Goal: Task Accomplishment & Management: Complete application form

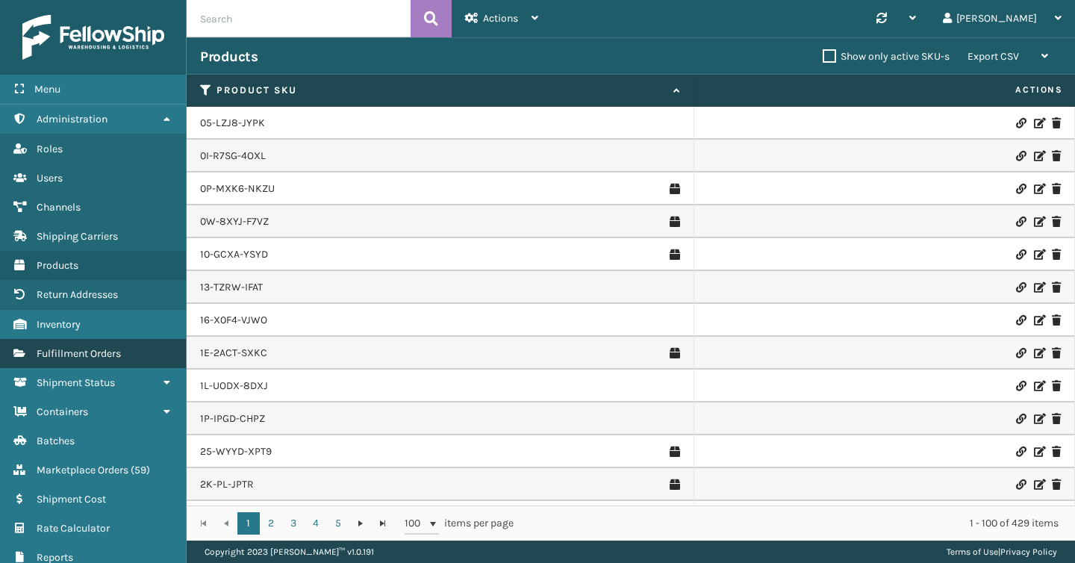
click at [73, 352] on span "Fulfillment Orders" at bounding box center [79, 353] width 84 height 13
click at [255, 26] on input "text" at bounding box center [299, 18] width 224 height 37
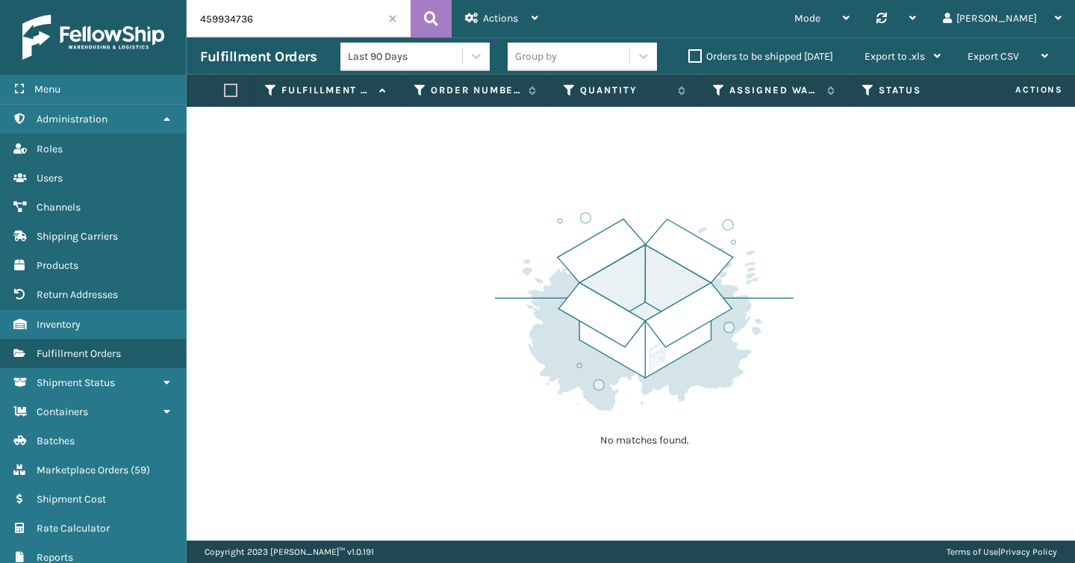
click at [255, 26] on input "459934736" at bounding box center [299, 18] width 224 height 37
paste input "9600539933-A"
type input "9600539933-A"
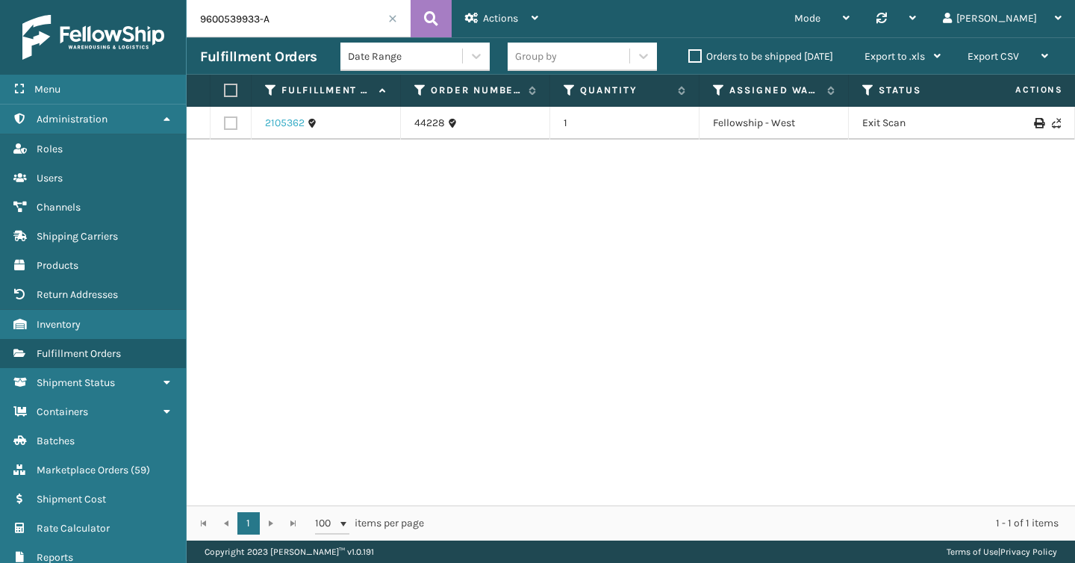
click at [281, 125] on link "2105362" at bounding box center [285, 123] width 40 height 15
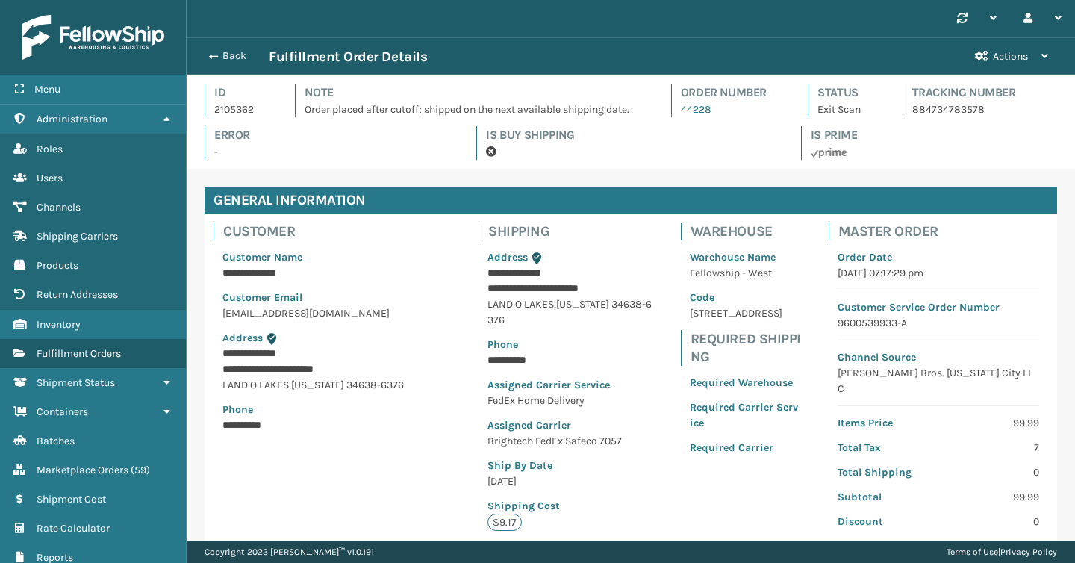
scroll to position [36, 888]
click at [72, 353] on span "Fulfillment Orders" at bounding box center [79, 353] width 84 height 13
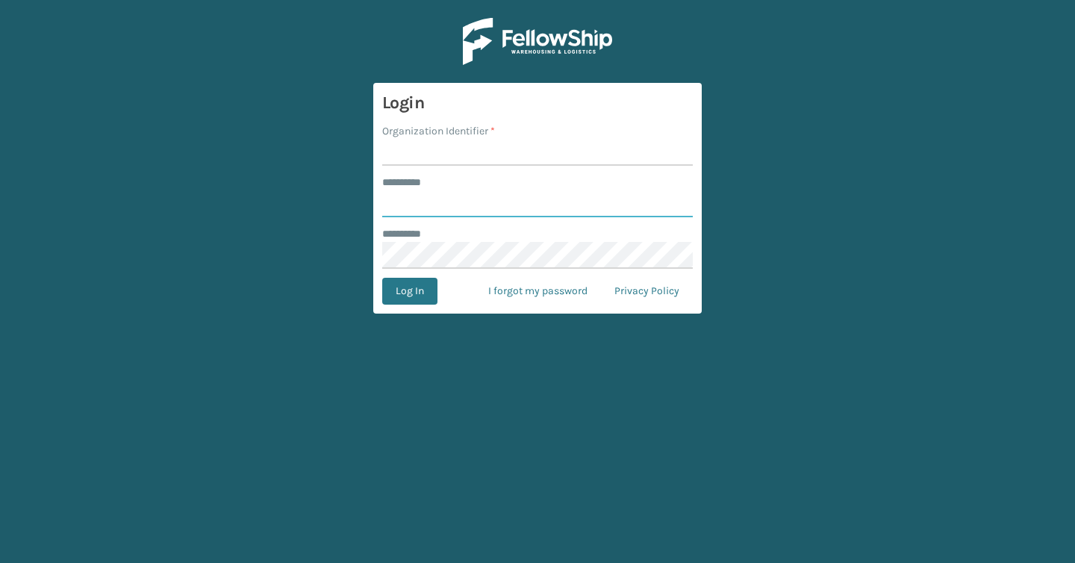
type input "*******"
click at [422, 161] on input "Organization Identifier *" at bounding box center [537, 152] width 310 height 27
type input "Brightech"
click at [393, 292] on button "Log In" at bounding box center [409, 291] width 55 height 27
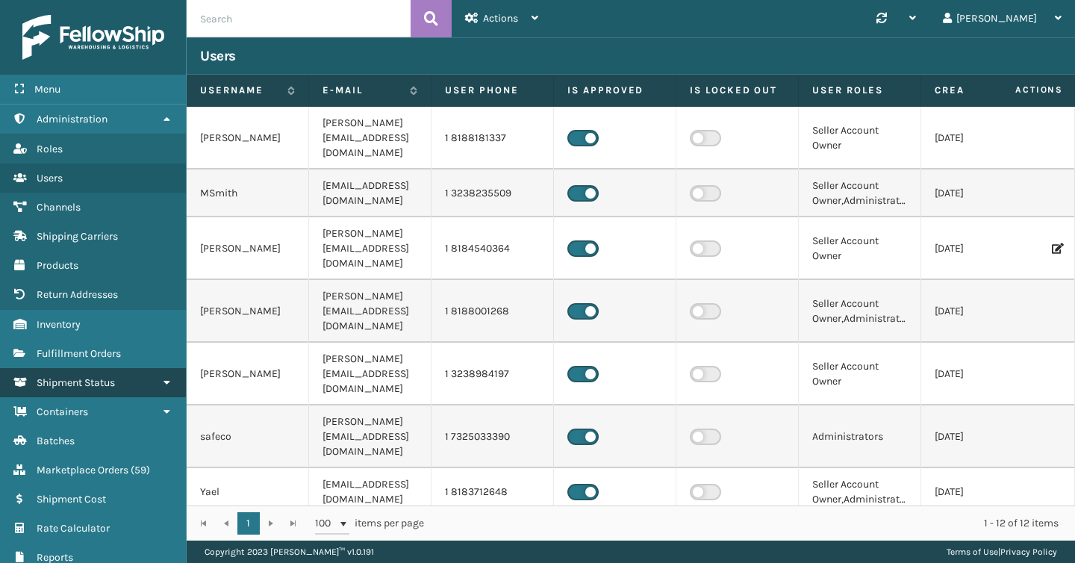
click at [97, 368] on link "Shipment Status" at bounding box center [93, 382] width 186 height 29
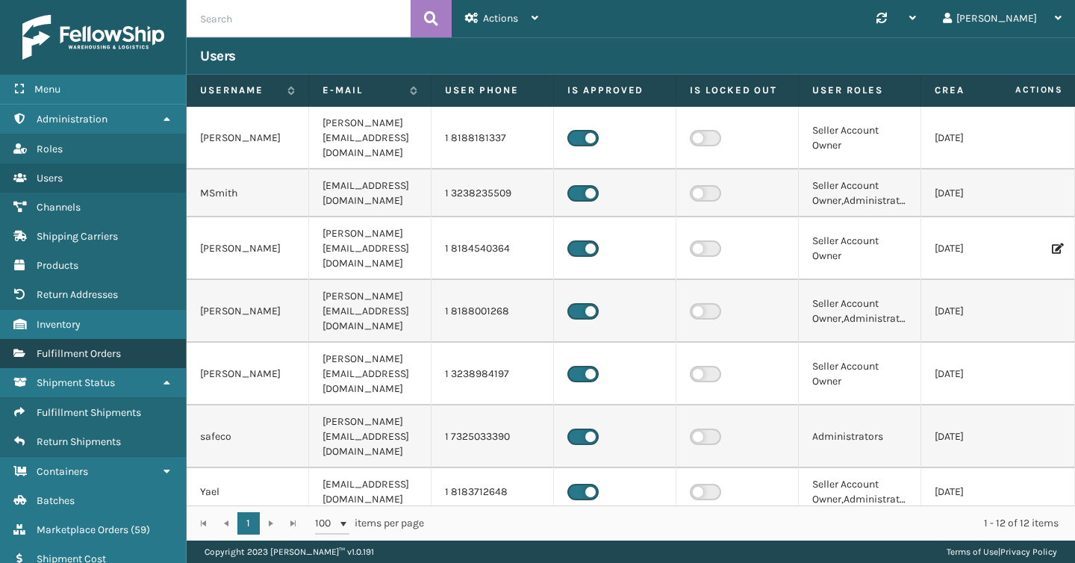
click at [97, 355] on span "Fulfillment Orders" at bounding box center [79, 353] width 84 height 13
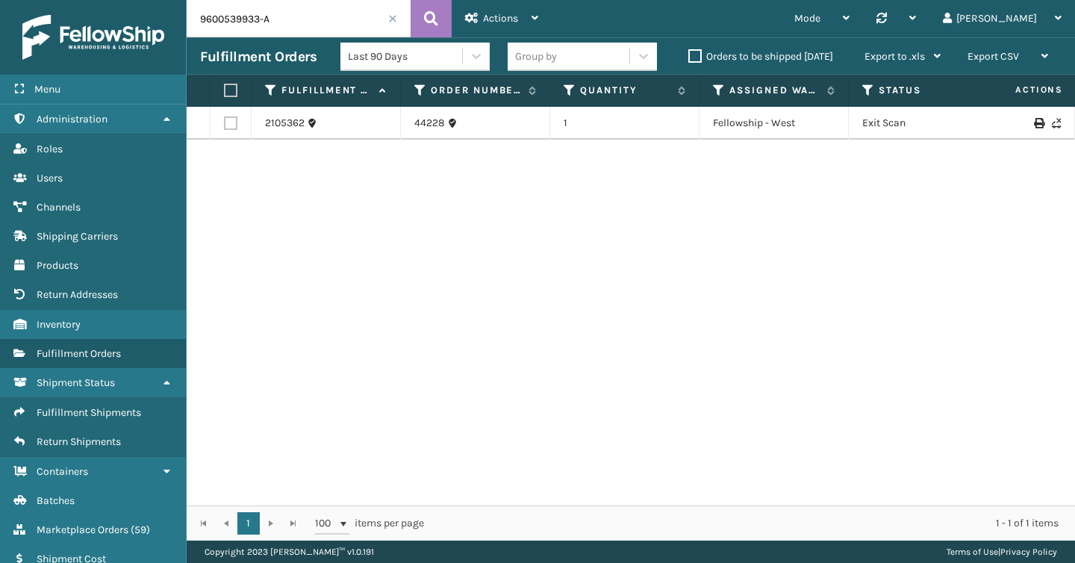
click at [326, 22] on input "9600539933-A" at bounding box center [299, 18] width 224 height 37
click at [393, 22] on span at bounding box center [392, 18] width 9 height 9
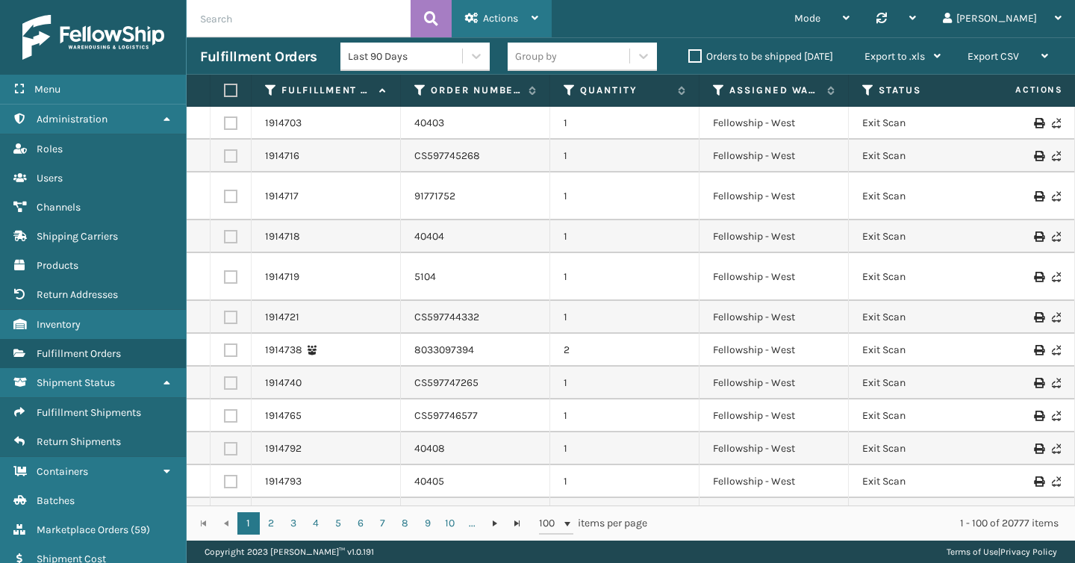
click at [544, 12] on div "Actions Settings Remove All Filters Track Fulfillment Order Export Labels Bulk …" at bounding box center [502, 18] width 100 height 37
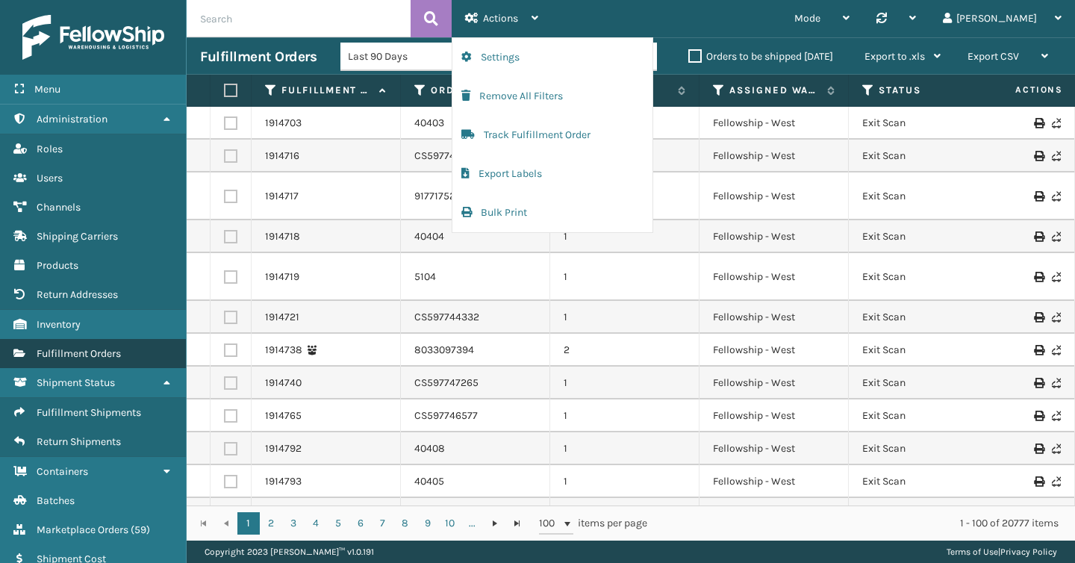
click at [105, 347] on span "Fulfillment Orders" at bounding box center [79, 353] width 84 height 13
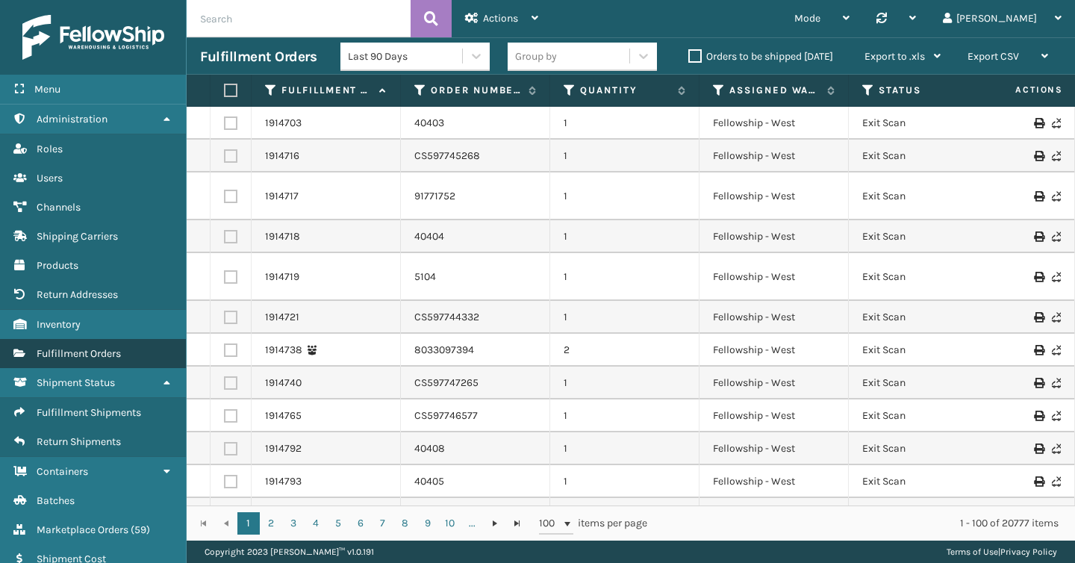
click at [96, 355] on span "Fulfillment Orders" at bounding box center [79, 353] width 84 height 13
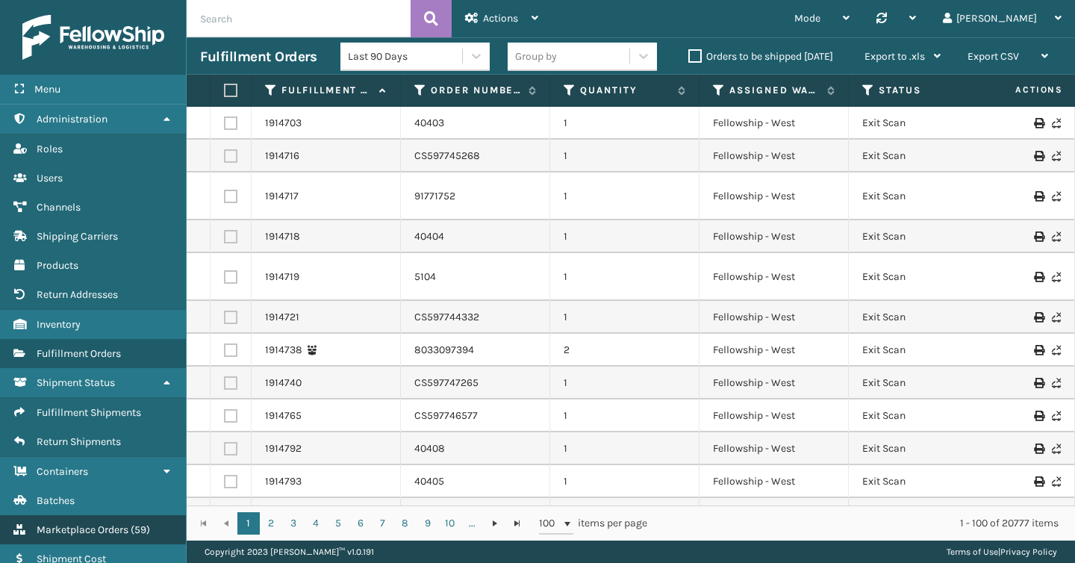
click at [82, 523] on span "Marketplace Orders" at bounding box center [83, 529] width 92 height 13
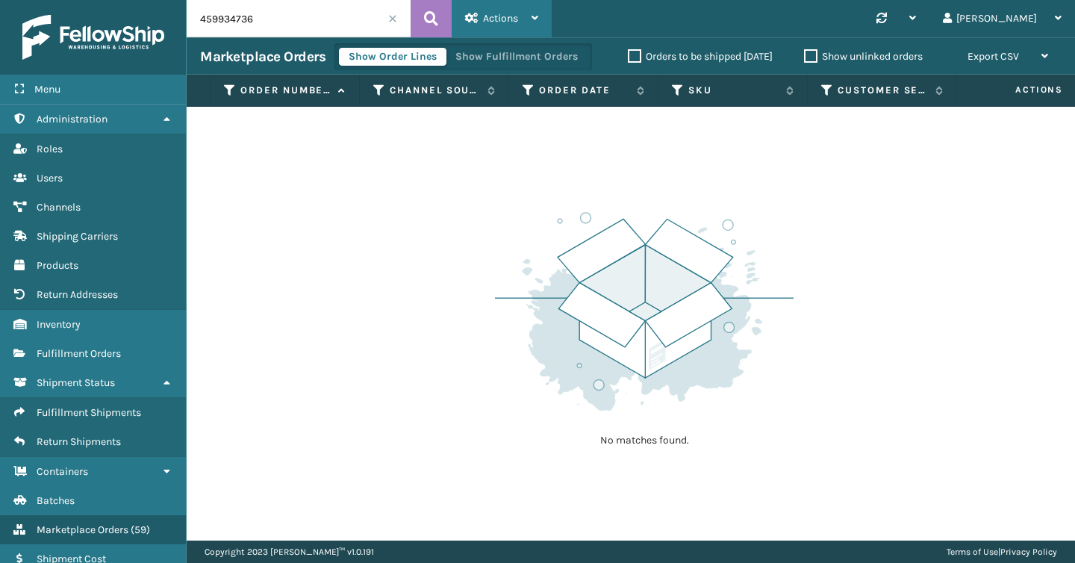
click at [534, 13] on icon at bounding box center [534, 18] width 7 height 10
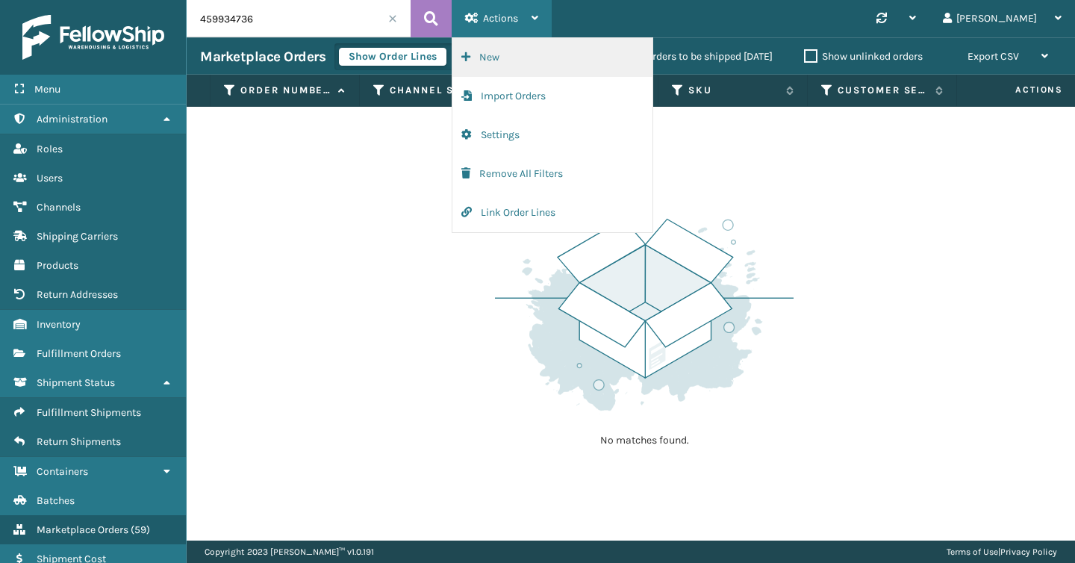
click at [477, 56] on button "New" at bounding box center [552, 57] width 200 height 39
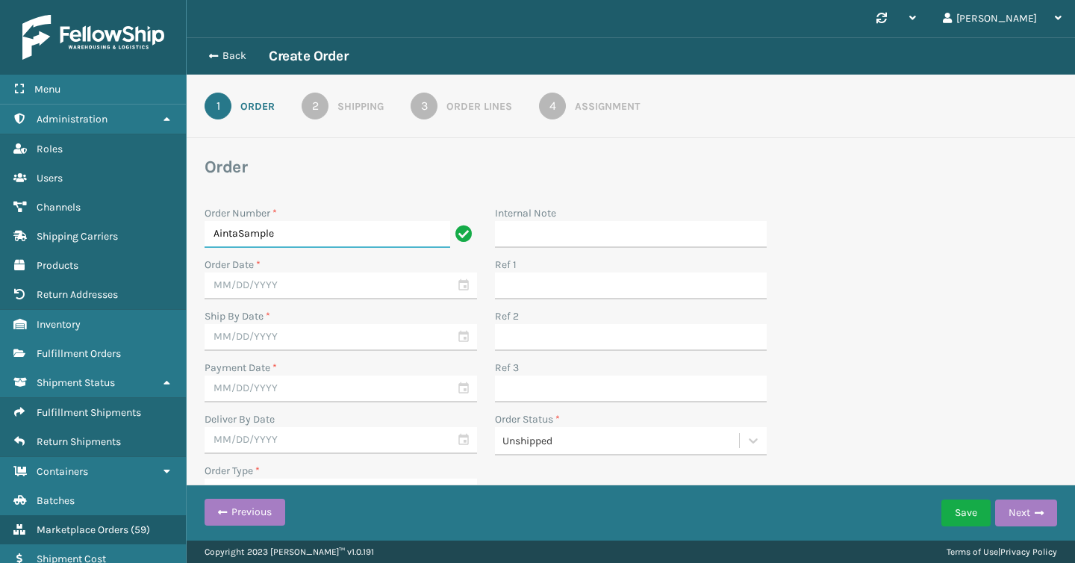
type input "AintaSample"
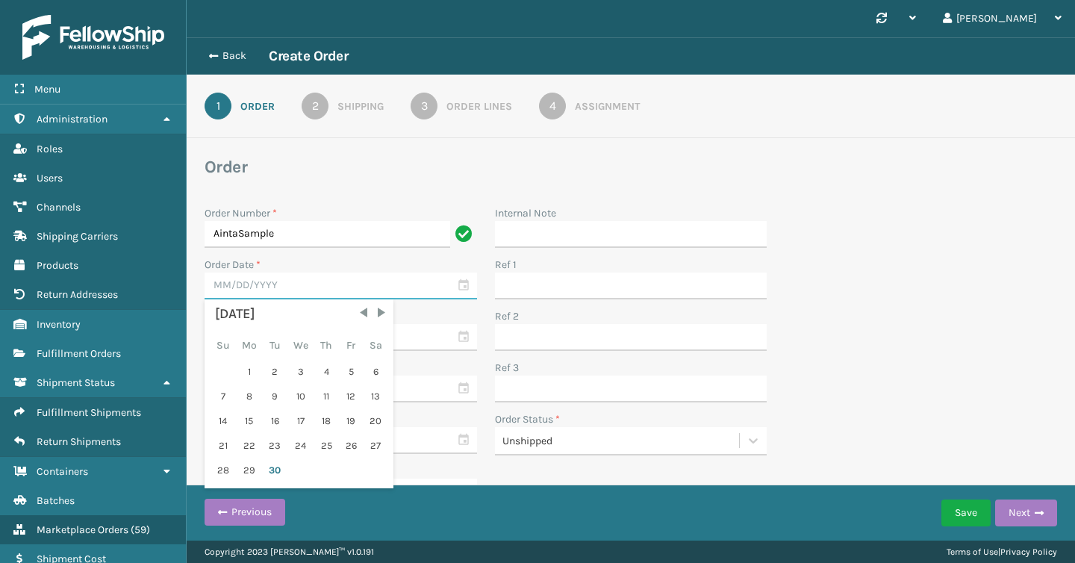
click at [343, 284] on input "text" at bounding box center [341, 285] width 272 height 27
click at [274, 465] on div "30" at bounding box center [274, 470] width 22 height 22
type input "[DATE]"
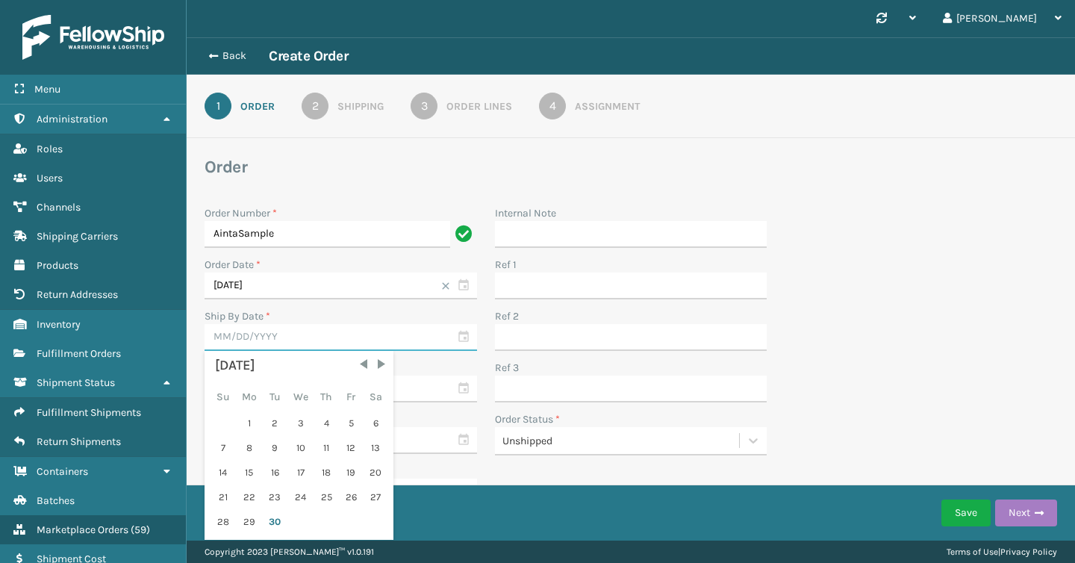
click at [343, 334] on input "text" at bounding box center [341, 337] width 272 height 27
click at [281, 518] on div "30" at bounding box center [274, 522] width 22 height 22
type input "[DATE]"
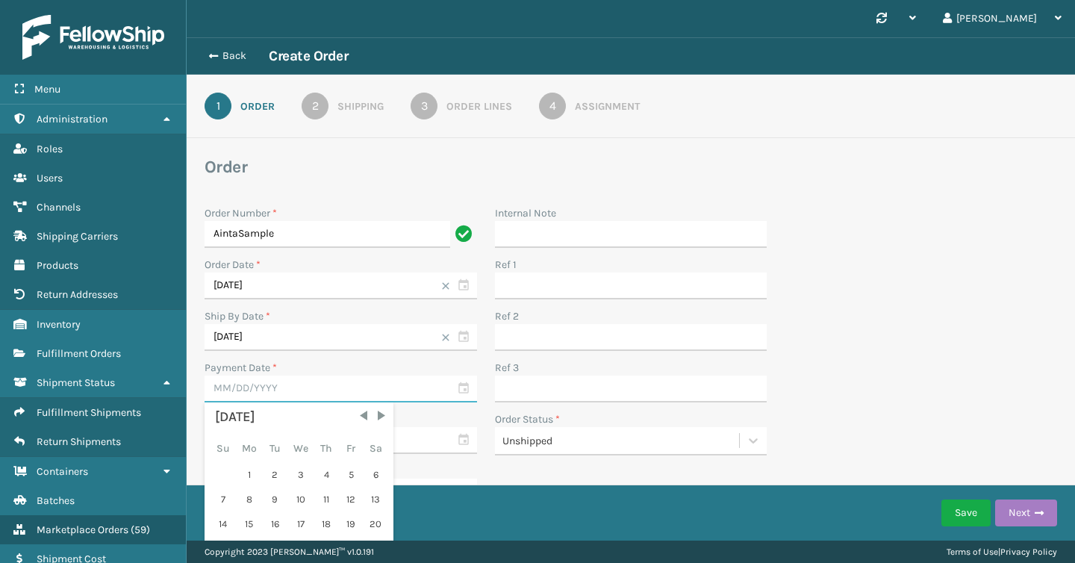
click at [349, 382] on input "text" at bounding box center [341, 388] width 272 height 27
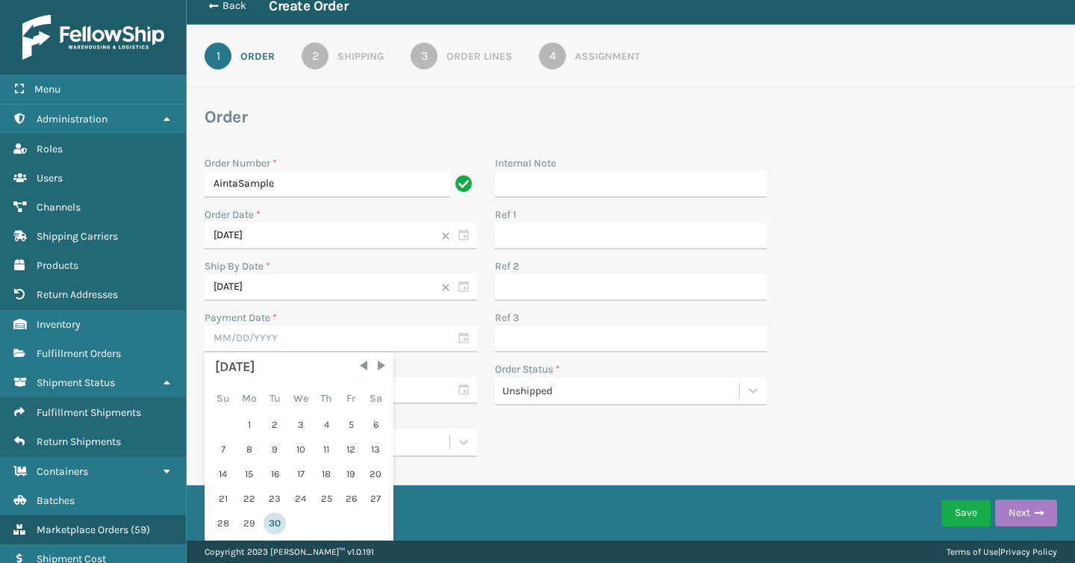
click at [278, 522] on div "30" at bounding box center [274, 523] width 22 height 22
type input "[DATE]"
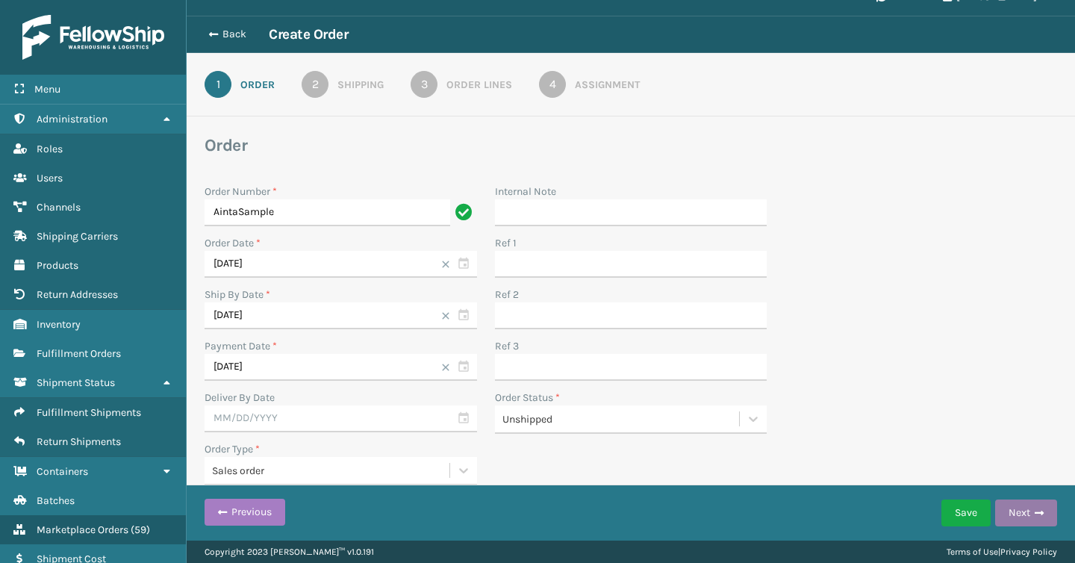
click at [1043, 515] on button "Next" at bounding box center [1026, 512] width 62 height 27
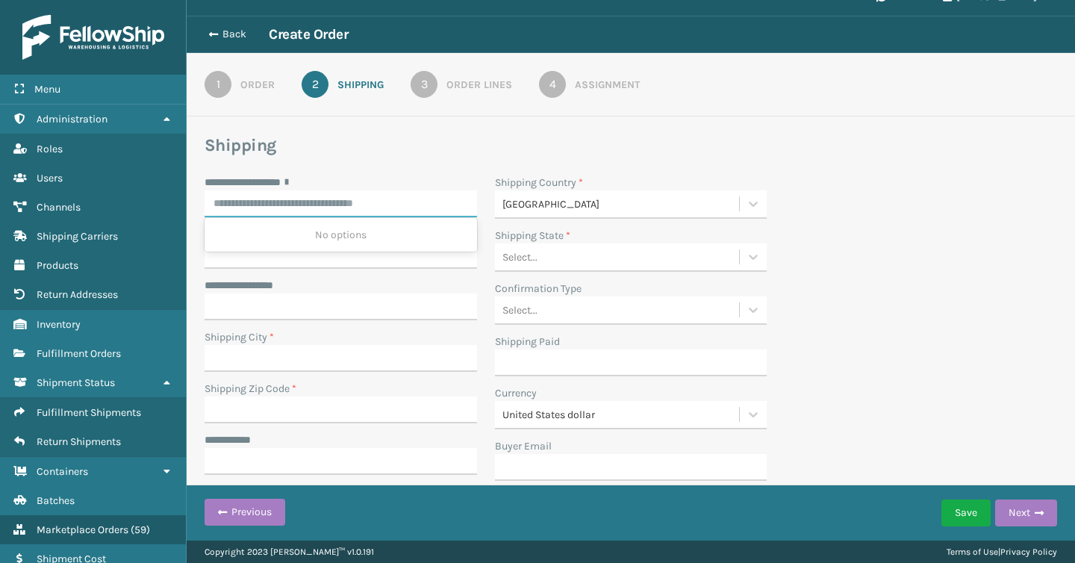
click at [328, 207] on input "**********" at bounding box center [341, 203] width 272 height 27
paste input "**********"
drag, startPoint x: 332, startPoint y: 205, endPoint x: 294, endPoint y: 204, distance: 38.1
click at [294, 204] on input "**********" at bounding box center [328, 203] width 246 height 27
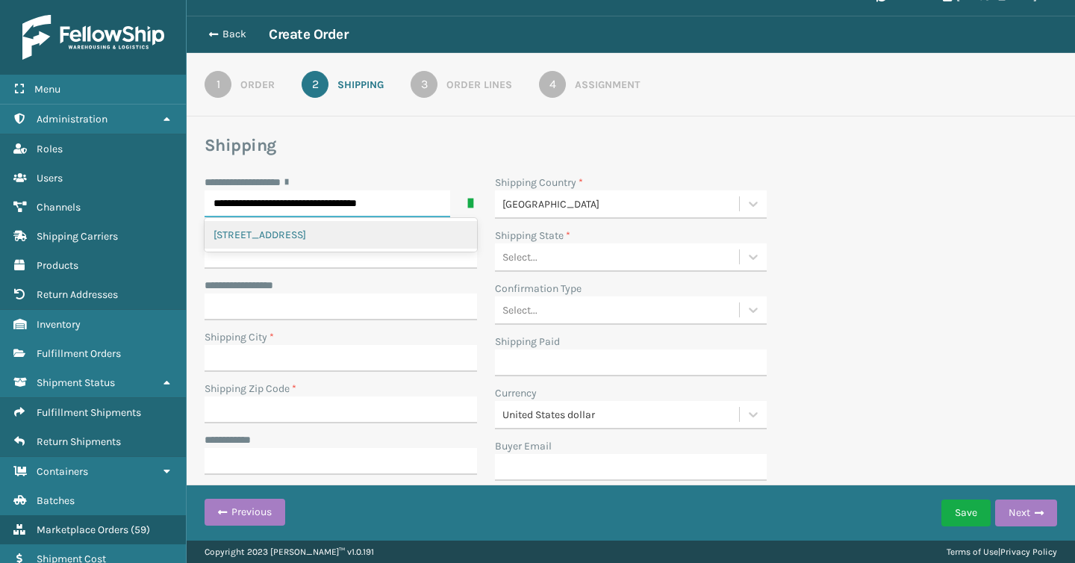
click at [296, 236] on div "[STREET_ADDRESS]" at bounding box center [341, 235] width 272 height 28
type input "**********"
type input "[GEOGRAPHIC_DATA]"
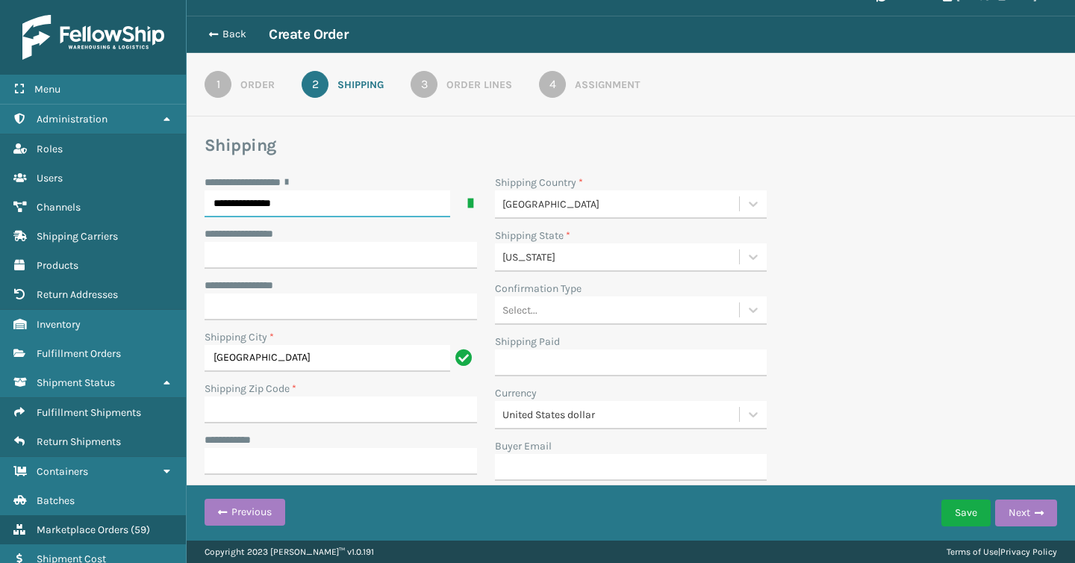
type input "90003-1166"
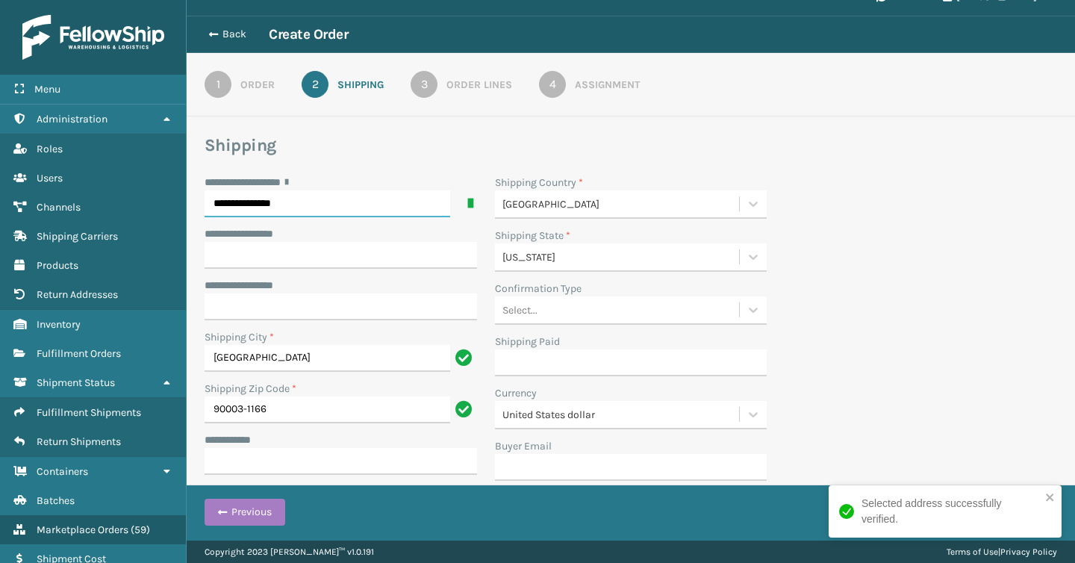
type input "**********"
click at [292, 252] on input "**********" at bounding box center [341, 255] width 272 height 27
paste input "********"
click at [213, 252] on input "********" at bounding box center [341, 255] width 272 height 27
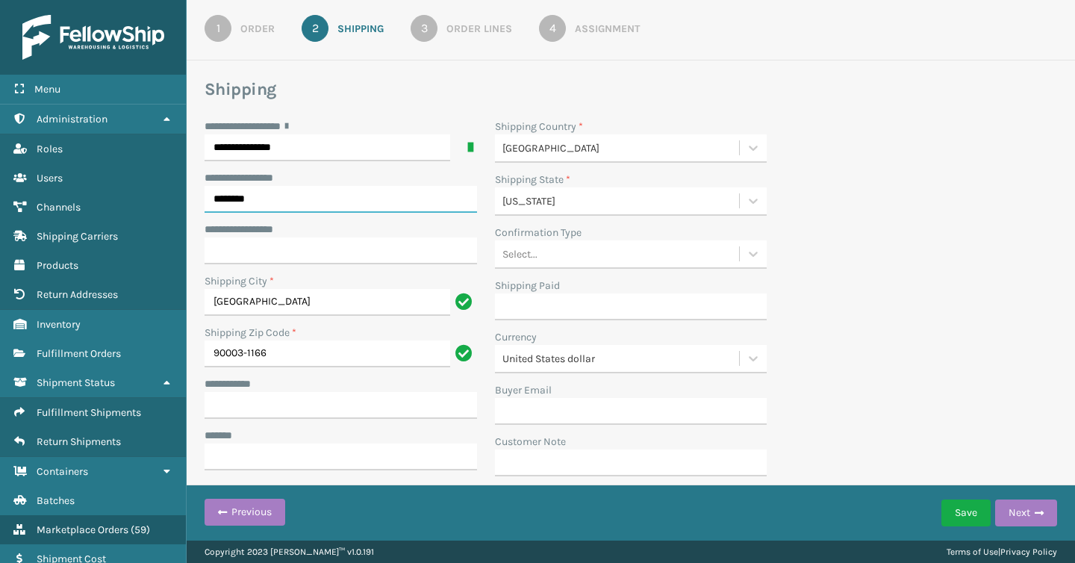
type input "********"
click at [313, 405] on input "**********" at bounding box center [341, 405] width 272 height 27
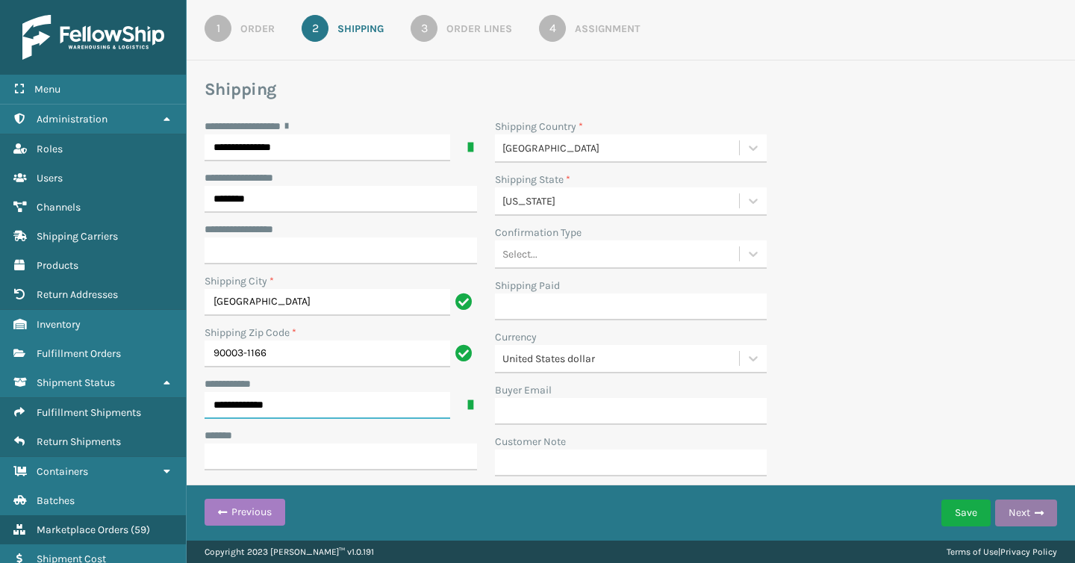
type input "**********"
click at [1040, 508] on span "button" at bounding box center [1038, 513] width 9 height 10
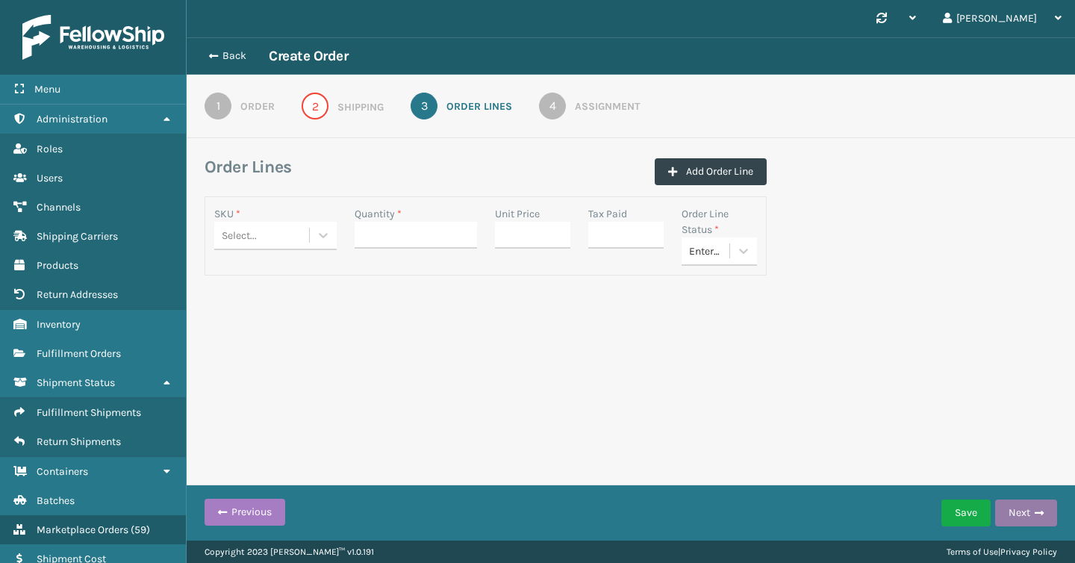
scroll to position [0, 0]
click at [316, 241] on icon at bounding box center [323, 235] width 15 height 15
type input "ANTA"
click at [290, 278] on div "TL-ANTA-BLK" at bounding box center [275, 273] width 122 height 28
click at [378, 243] on input "Quantity *" at bounding box center [416, 235] width 122 height 27
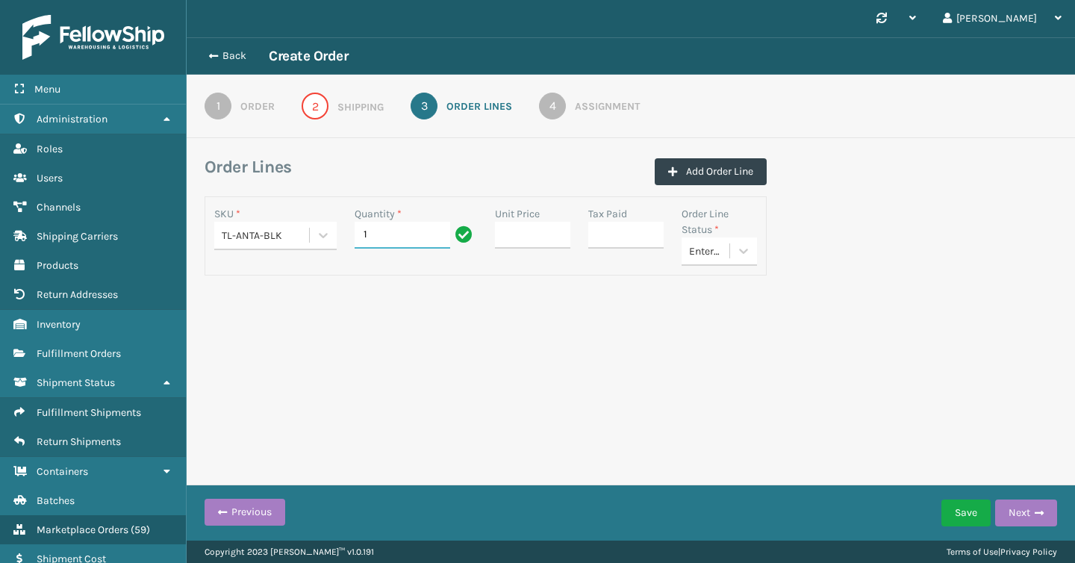
type input "1"
click at [692, 454] on div "Synchronise all channels [PERSON_NAME] Log Out Back Create Order 1 Order 2 Ship…" at bounding box center [631, 270] width 888 height 540
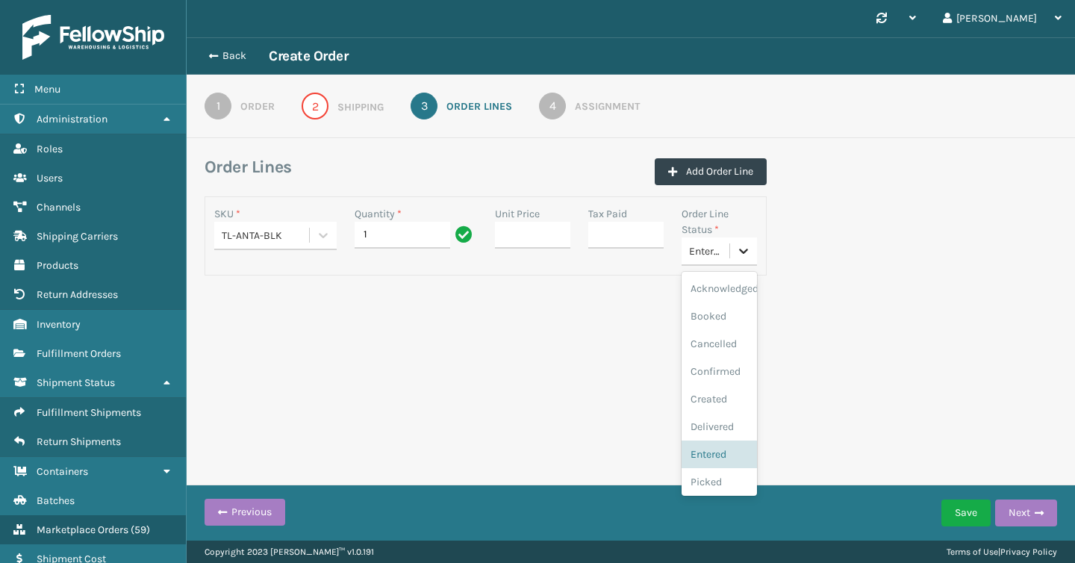
click at [745, 252] on icon at bounding box center [744, 251] width 9 height 5
click at [811, 334] on div "Back Create Order 1 Order 2 Shipping 3 Order Lines 4 Assignment Order Lines Add…" at bounding box center [631, 186] width 888 height 298
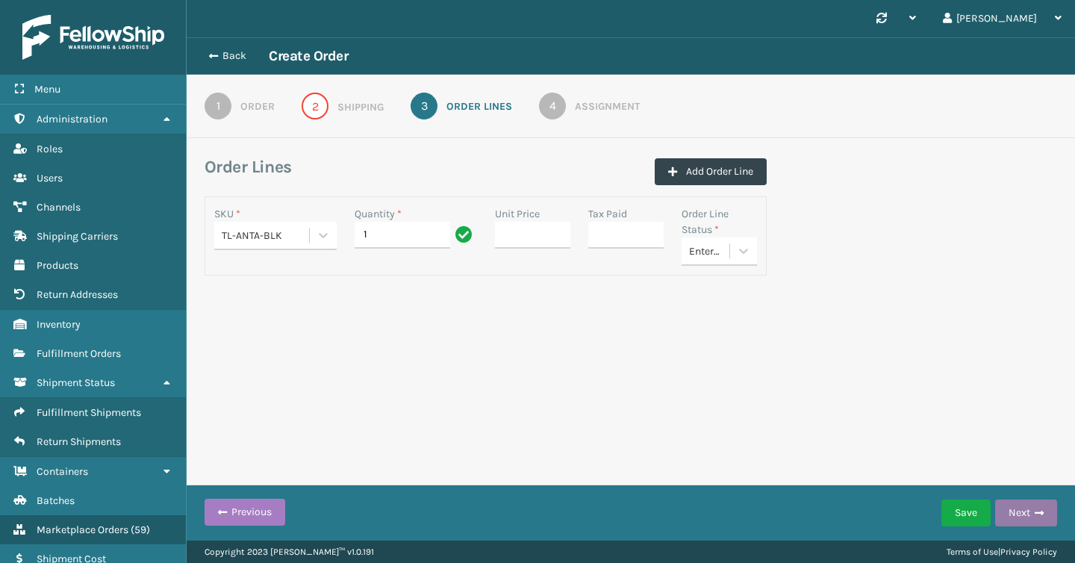
click at [1021, 513] on button "Next" at bounding box center [1026, 512] width 62 height 27
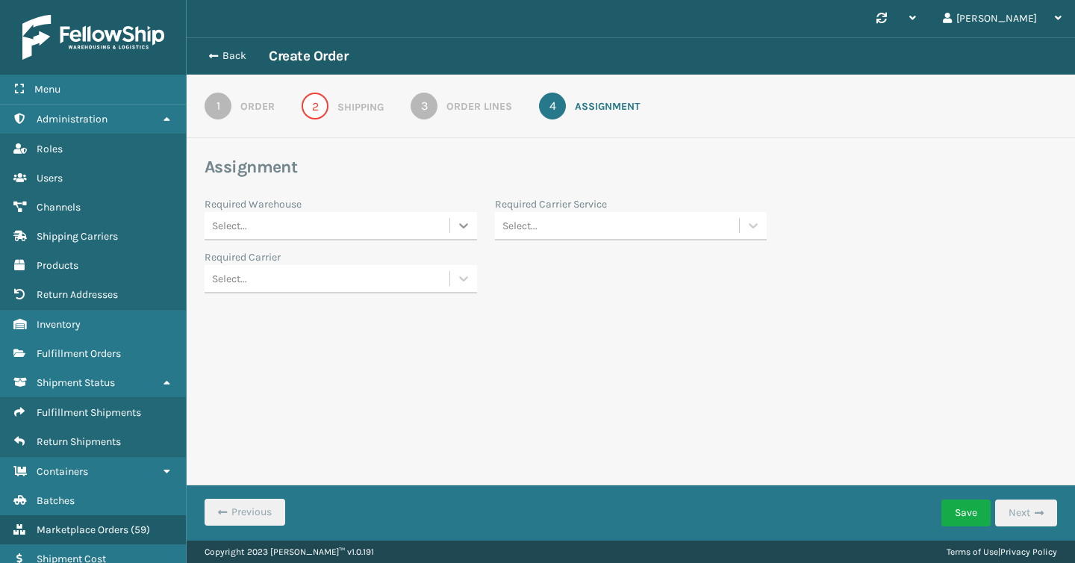
click at [456, 220] on icon at bounding box center [463, 225] width 15 height 15
click at [402, 308] on div "Fellowship - West" at bounding box center [341, 319] width 272 height 28
click at [549, 247] on div "Required Warehouse option Fellowship - West, selected. 0 results available. Sel…" at bounding box center [486, 244] width 580 height 97
click at [549, 237] on div "Select..." at bounding box center [617, 225] width 245 height 25
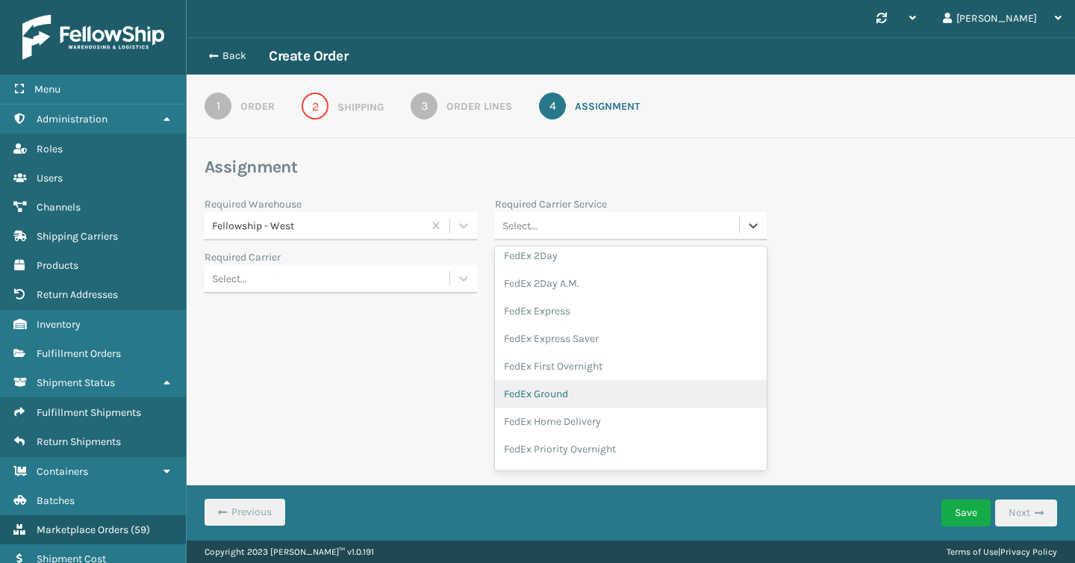
click at [570, 393] on div "FedEx Ground" at bounding box center [631, 394] width 272 height 28
click at [946, 508] on button "Save" at bounding box center [965, 512] width 49 height 27
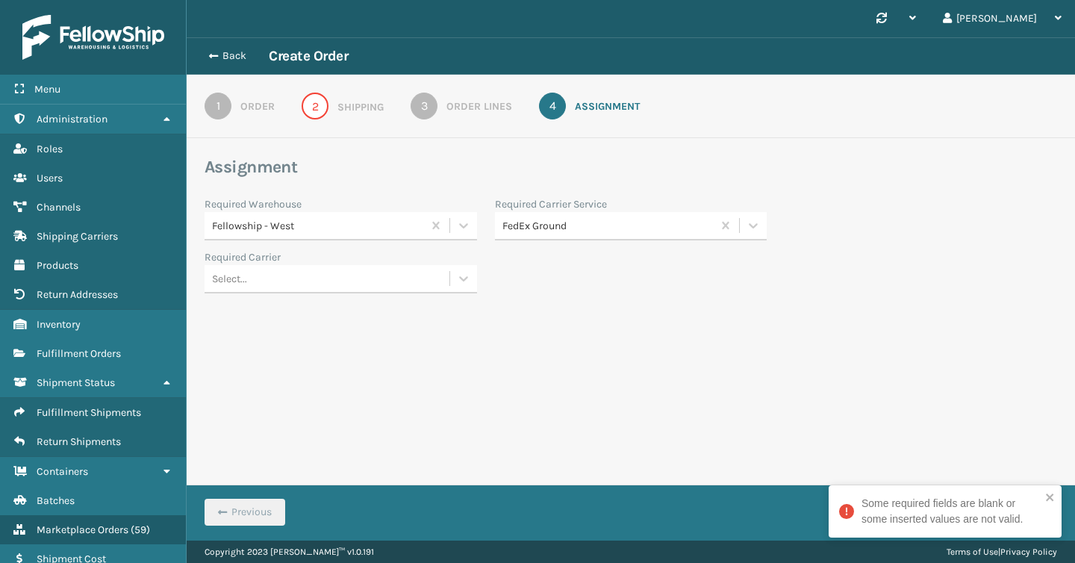
click at [652, 290] on div "Required Carrier Select..." at bounding box center [486, 271] width 580 height 44
click at [337, 116] on link "2 Shipping" at bounding box center [343, 106] width 136 height 27
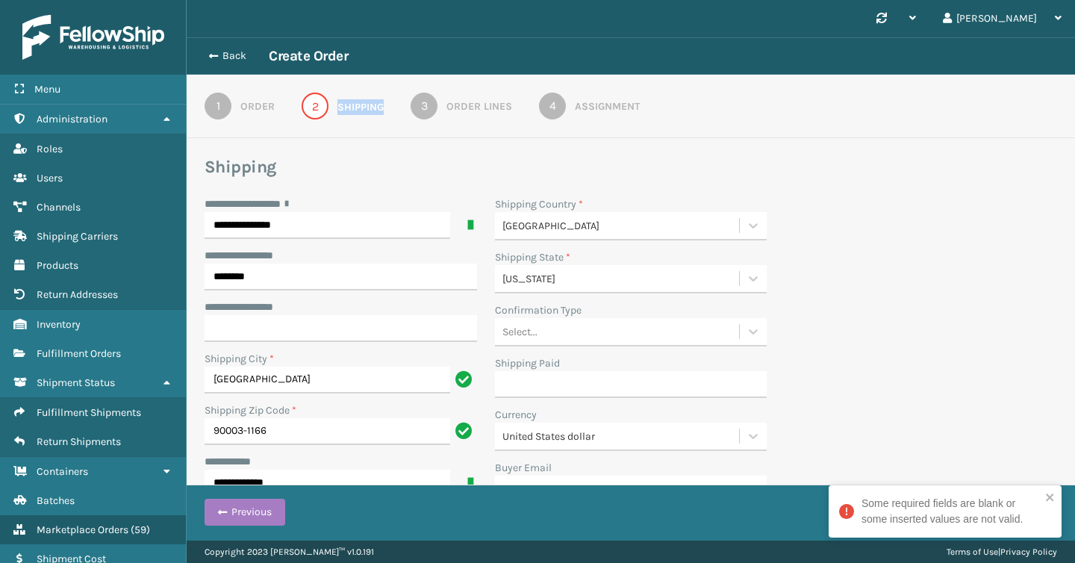
scroll to position [85, 0]
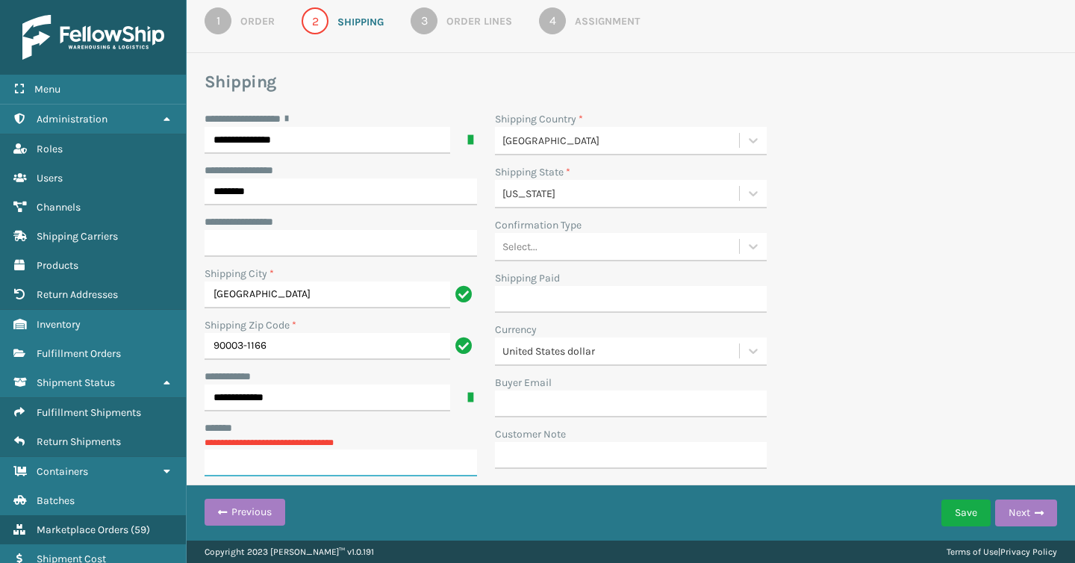
click at [302, 468] on input "***** *" at bounding box center [341, 462] width 272 height 27
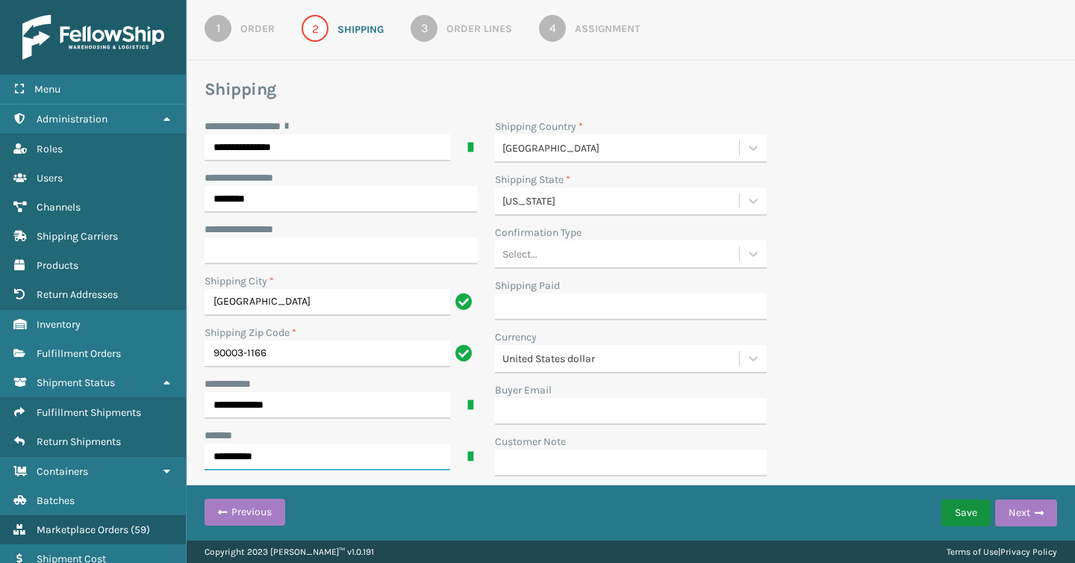
type input "**********"
click at [953, 525] on button "Save" at bounding box center [965, 512] width 49 height 27
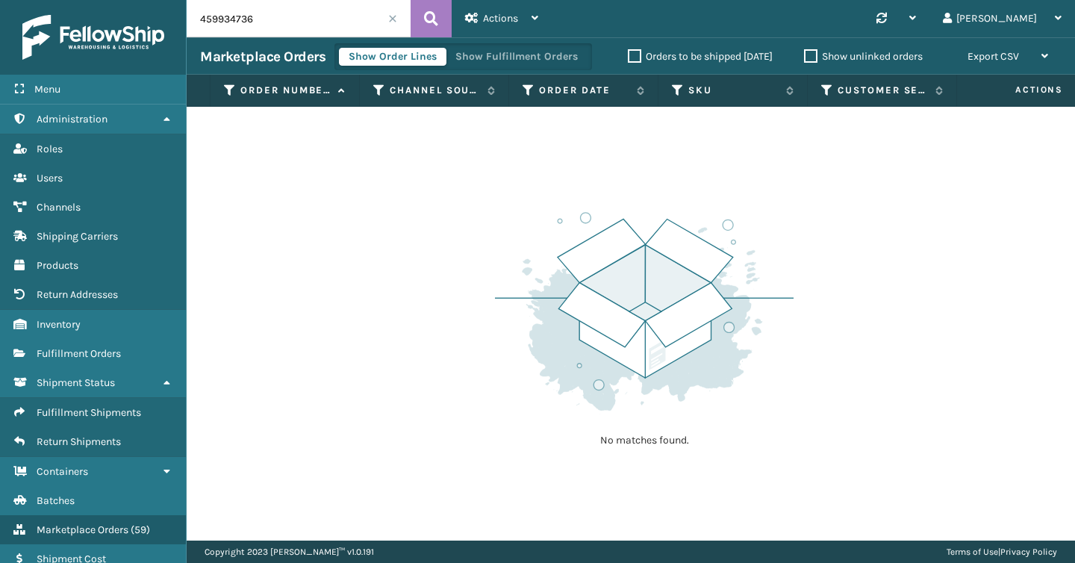
click at [272, 17] on input "459934736" at bounding box center [299, 18] width 224 height 37
type input "aintasample"
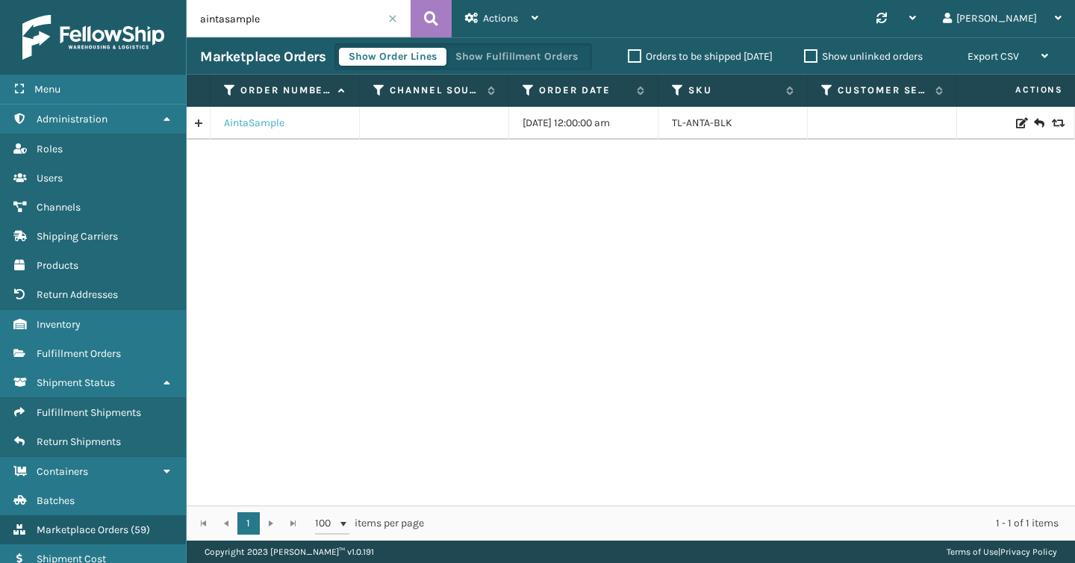
click at [243, 125] on link "AintaSample" at bounding box center [254, 123] width 60 height 15
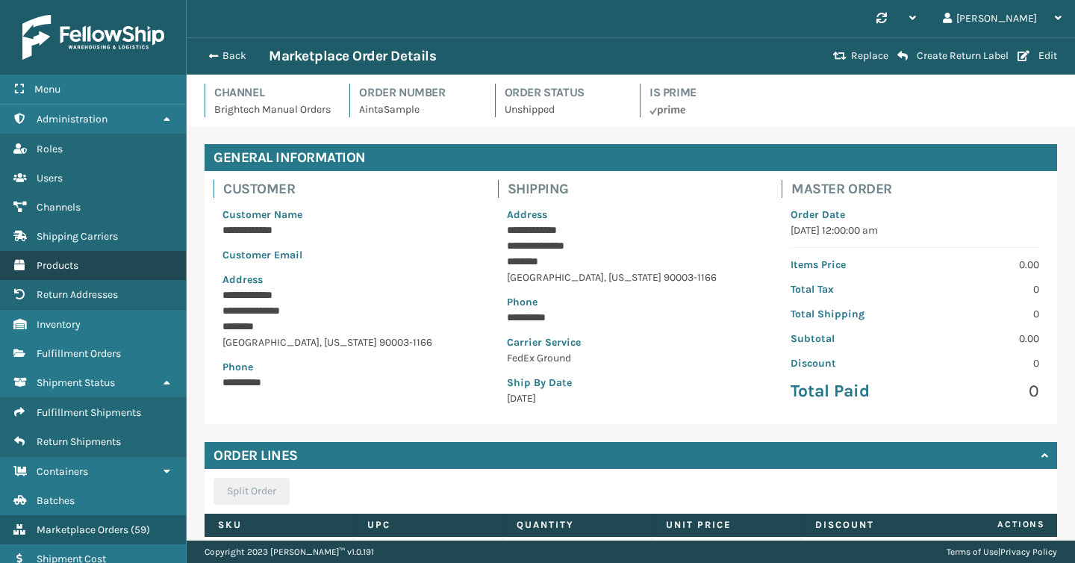
click at [76, 260] on span "Products" at bounding box center [58, 265] width 42 height 13
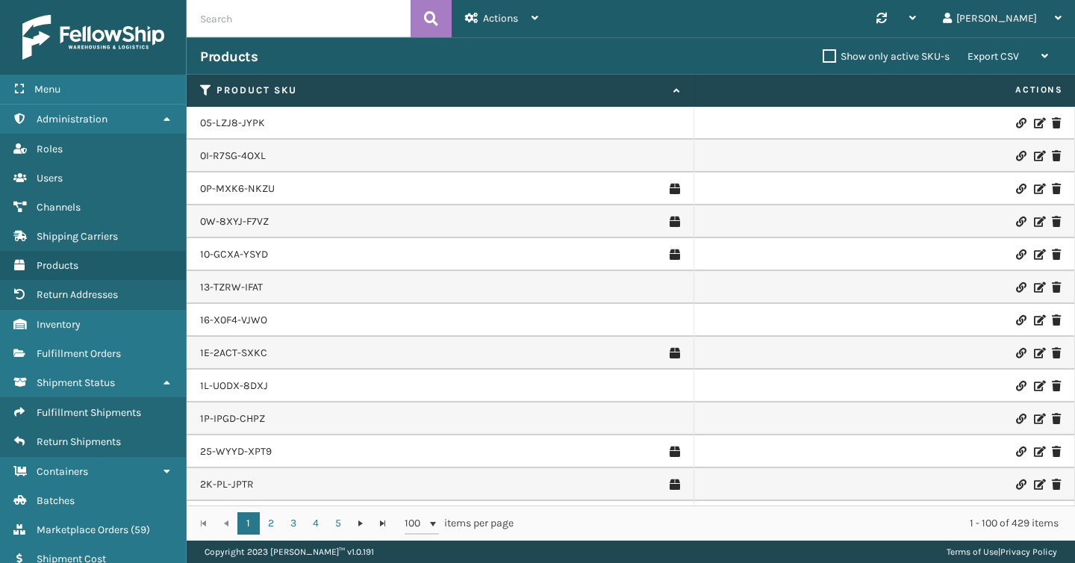
click at [250, 22] on input "text" at bounding box center [299, 18] width 224 height 37
paste input "[PERSON_NAME]"
type input "[PERSON_NAME]"
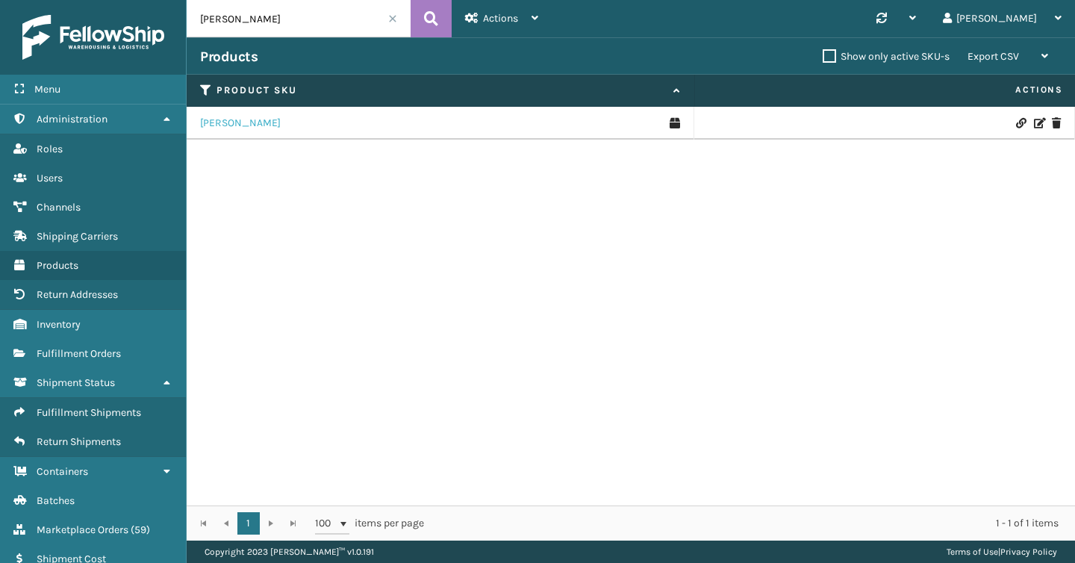
click at [236, 124] on link "[PERSON_NAME]" at bounding box center [240, 123] width 81 height 15
